Goal: Navigation & Orientation: Find specific page/section

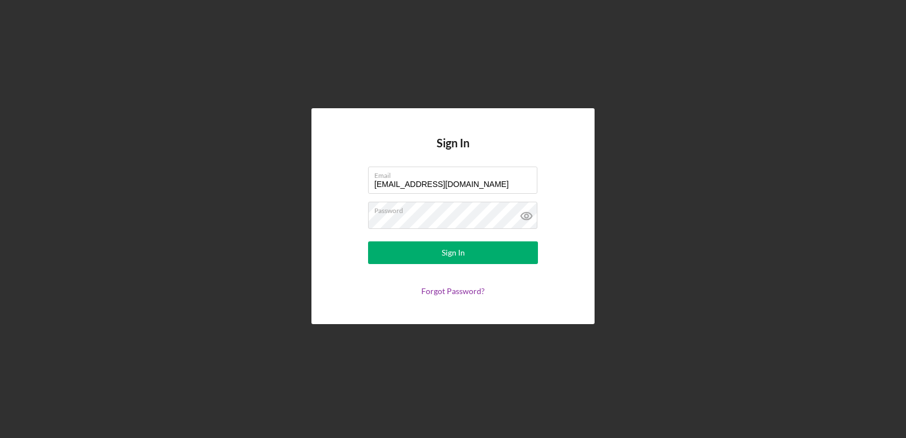
drag, startPoint x: 482, startPoint y: 179, endPoint x: 153, endPoint y: 123, distance: 333.8
click at [153, 123] on div "Sign In Email [EMAIL_ADDRESS][DOMAIN_NAME] Password Sign In Forgot Password?" at bounding box center [453, 216] width 895 height 432
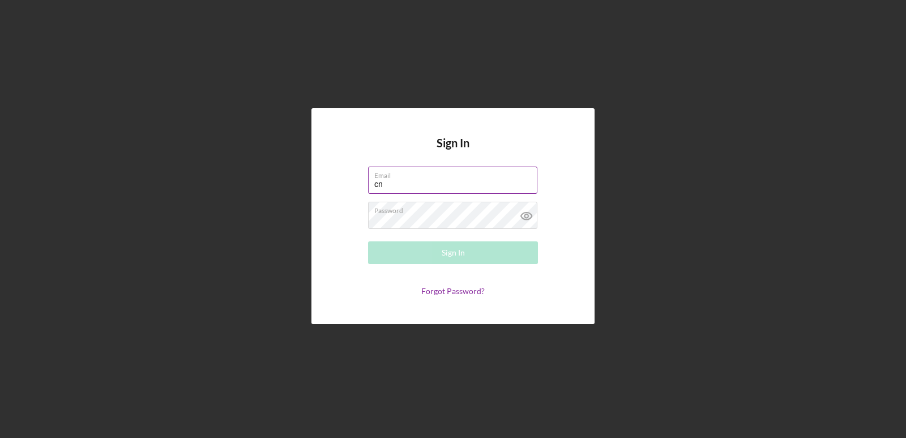
type input "[EMAIL_ADDRESS][DOMAIN_NAME]"
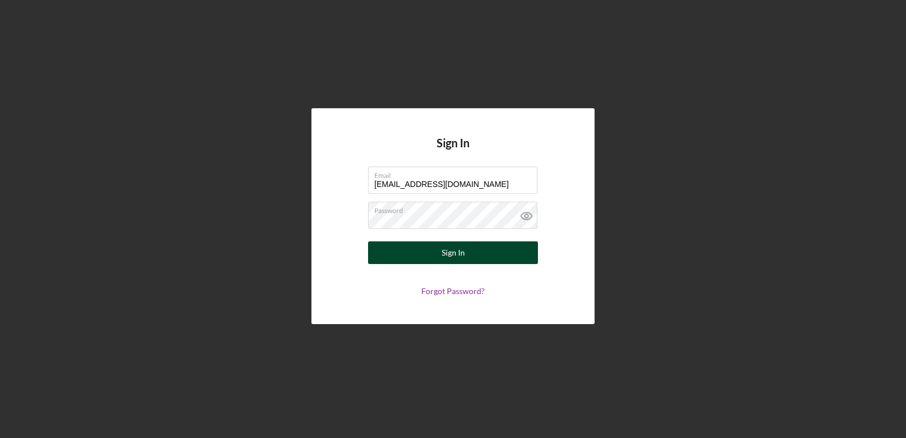
click at [454, 251] on div "Sign In" at bounding box center [453, 252] width 23 height 23
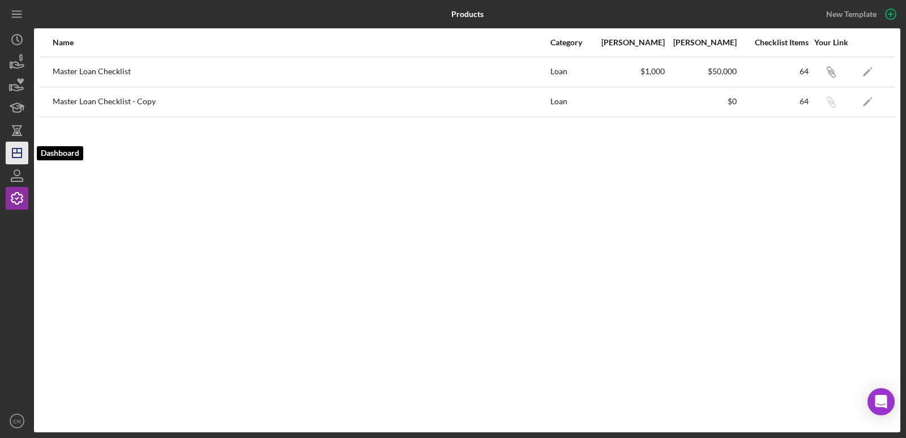
click at [17, 148] on line "button" at bounding box center [17, 150] width 0 height 5
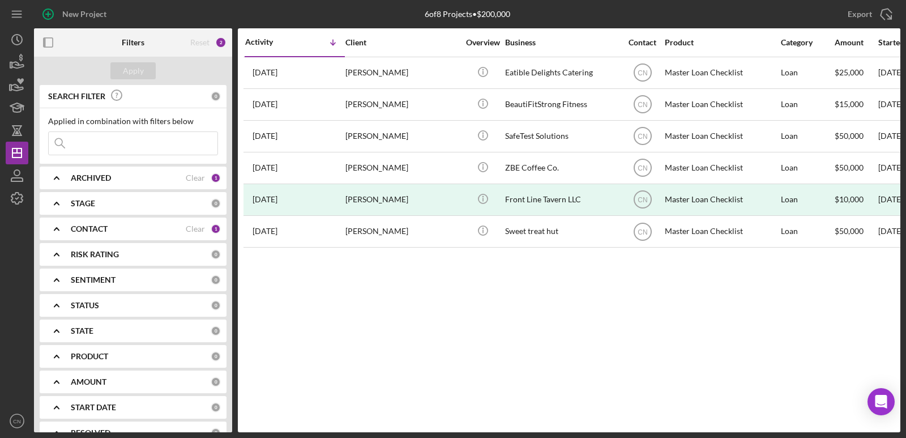
drag, startPoint x: 379, startPoint y: 346, endPoint x: 693, endPoint y: 314, distance: 315.3
click at [659, 321] on div "Activity Icon/Table Sort Arrow Client Overview Business Contact Product Categor…" at bounding box center [569, 230] width 662 height 404
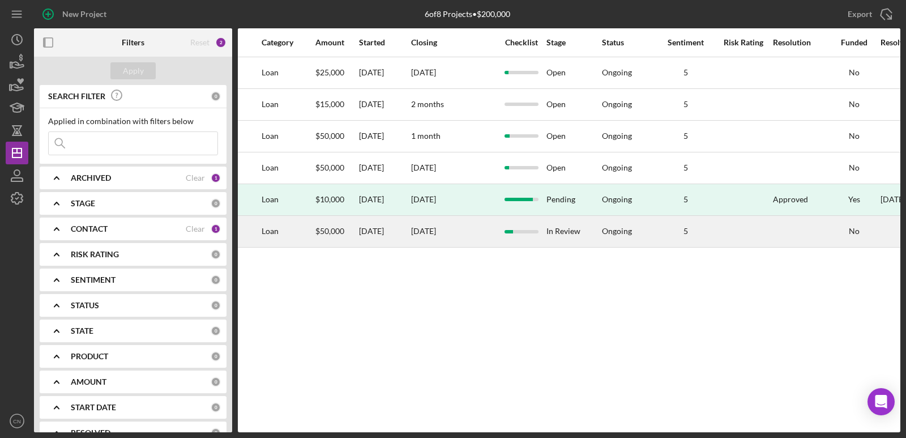
scroll to position [0, 576]
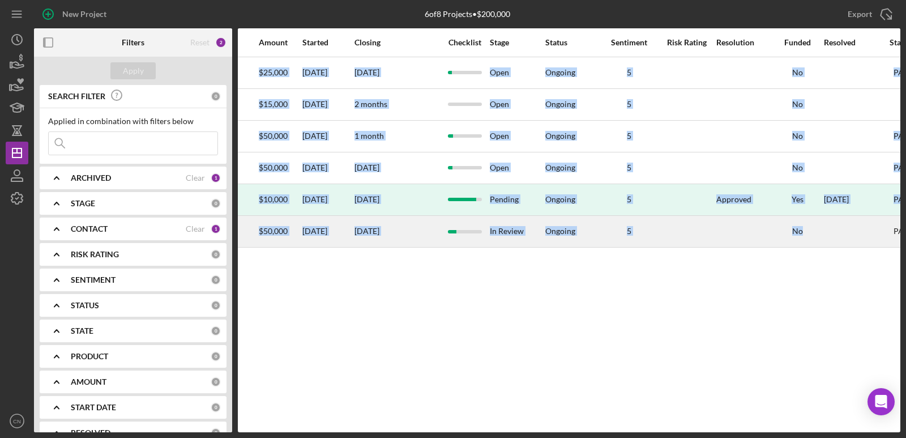
drag, startPoint x: 878, startPoint y: 255, endPoint x: 819, endPoint y: 237, distance: 61.6
click at [819, 237] on div "Activity Icon/Table Sort Arrow Client Overview Business Contact Product Categor…" at bounding box center [569, 230] width 662 height 404
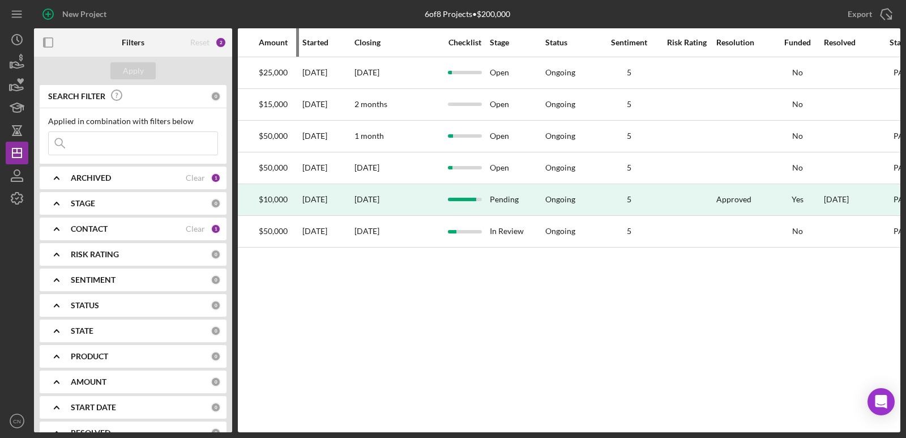
drag, startPoint x: 380, startPoint y: 307, endPoint x: 294, endPoint y: 40, distance: 281.3
click at [294, 40] on div "Activity Icon/Table Sort Arrow Client Overview Business Contact Product Categor…" at bounding box center [569, 230] width 662 height 404
